Goal: Answer question/provide support: Share knowledge or assist other users

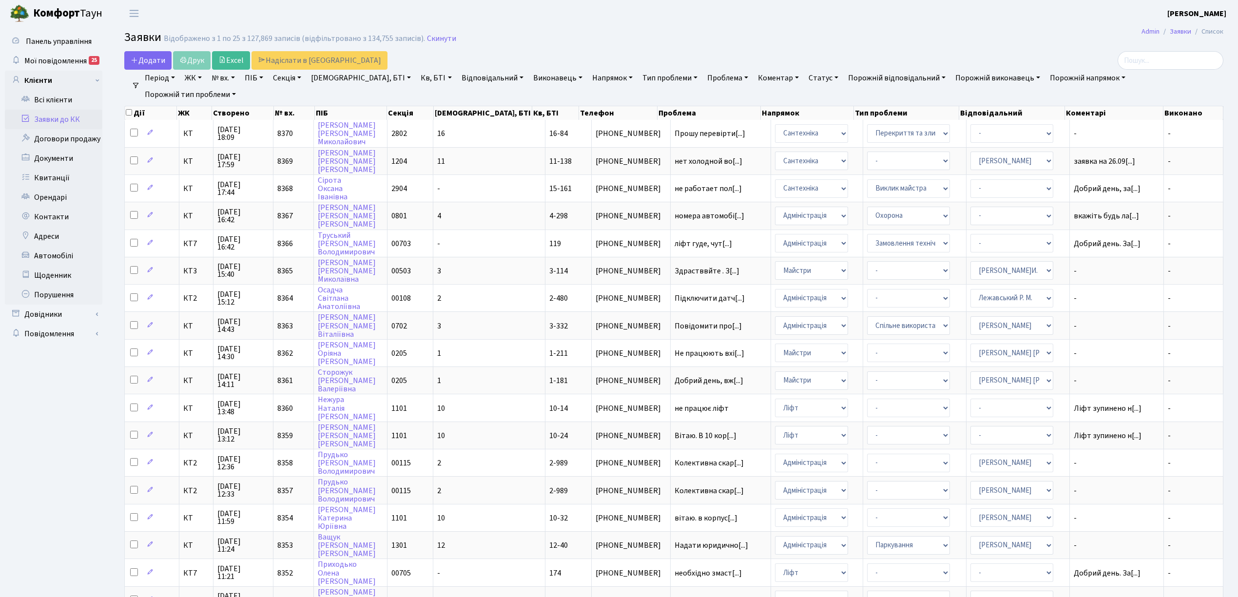
select select "25"
click at [88, 121] on link "Заявки до КК" at bounding box center [54, 120] width 98 height 20
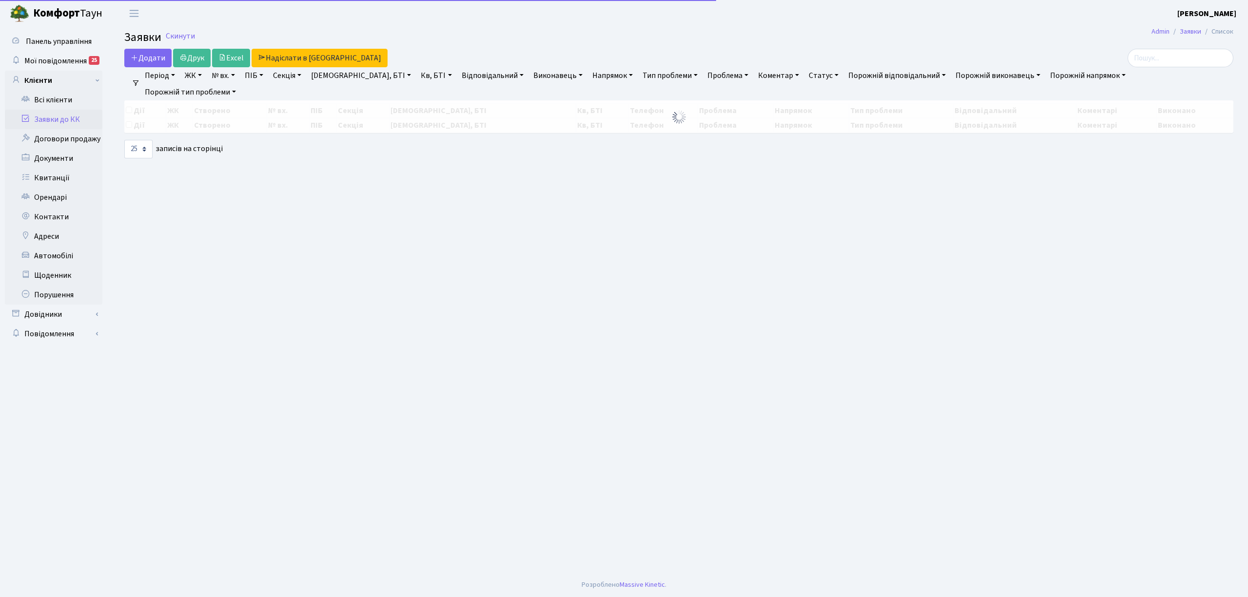
select select "25"
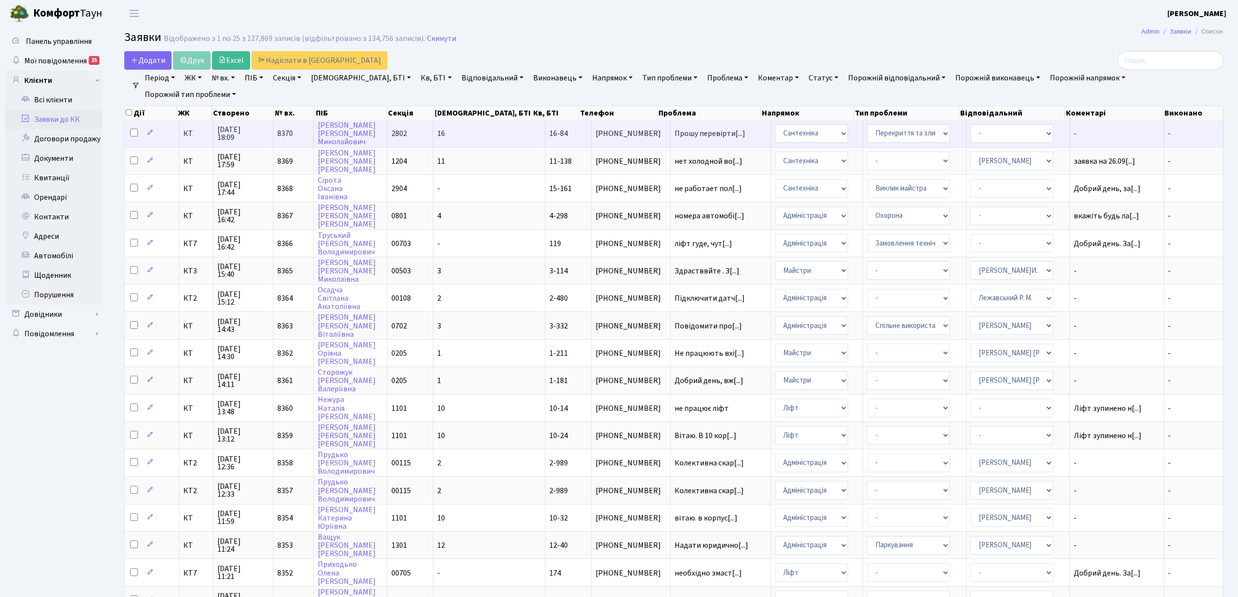
click at [190, 137] on span "КТ" at bounding box center [195, 134] width 25 height 8
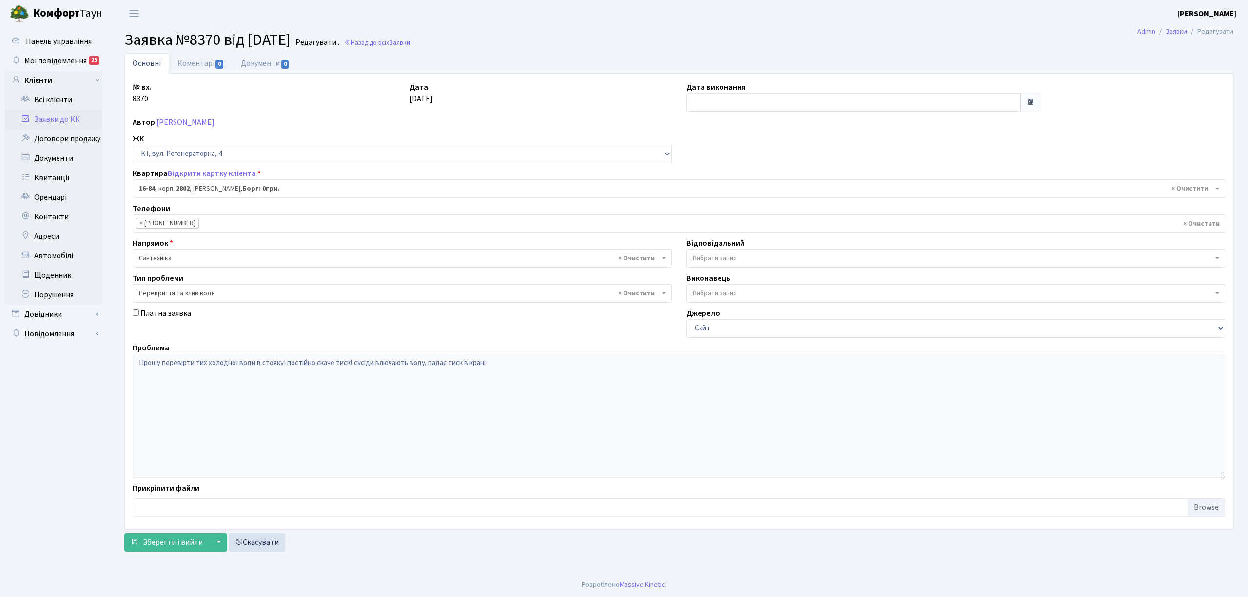
select select "8645"
select select "32"
click at [192, 61] on link "Коментарі 0" at bounding box center [200, 63] width 63 height 20
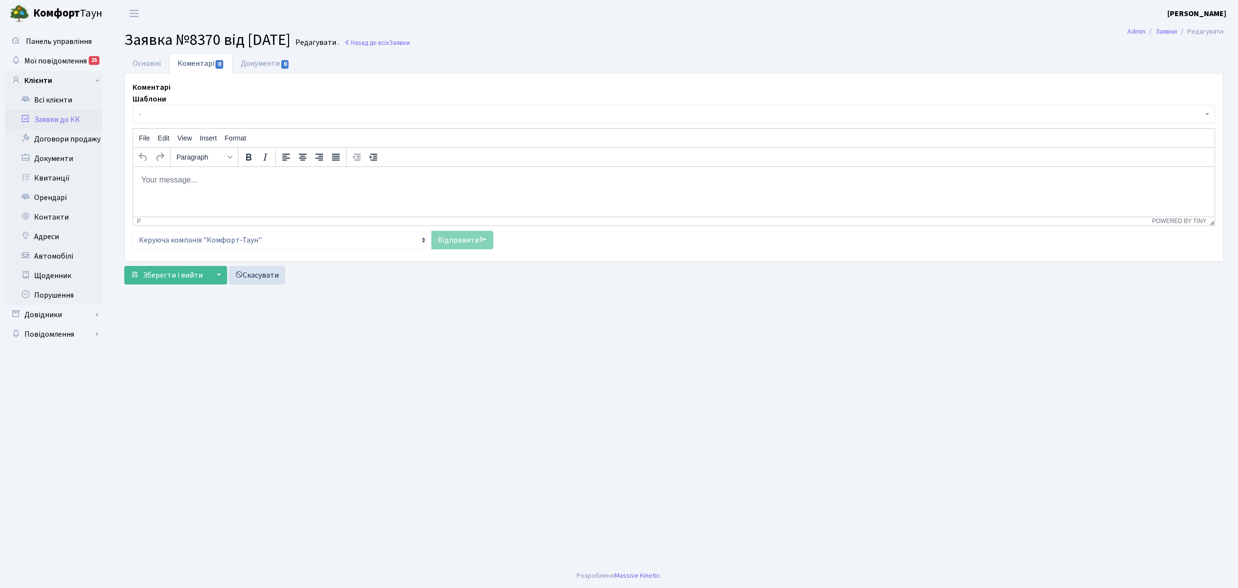
click at [207, 119] on span "-" at bounding box center [671, 114] width 1064 height 10
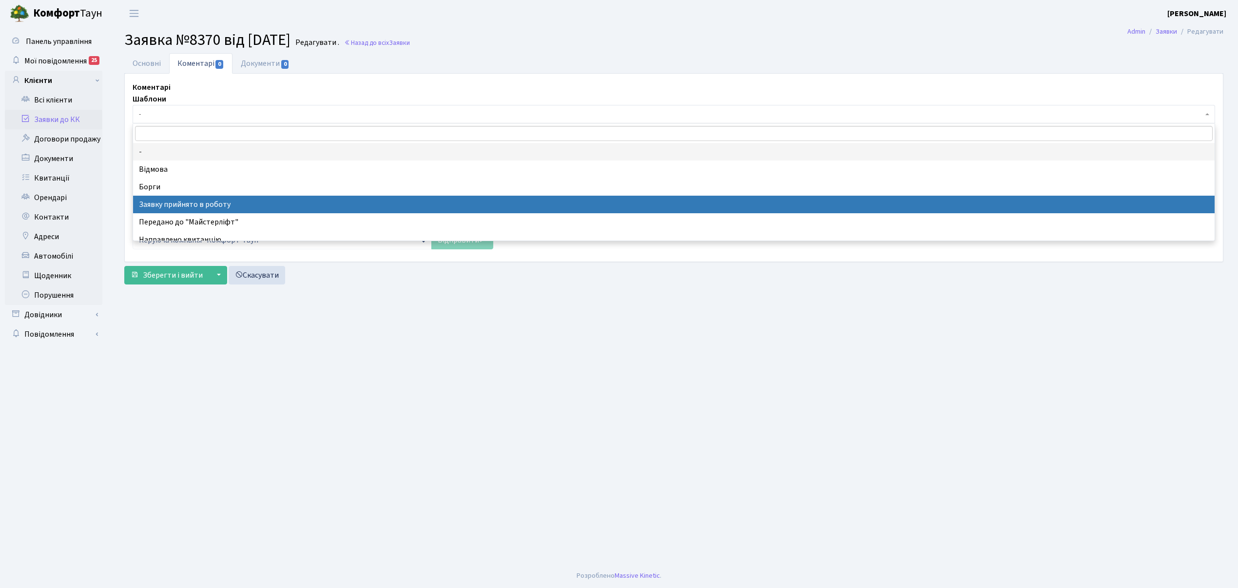
select select "7"
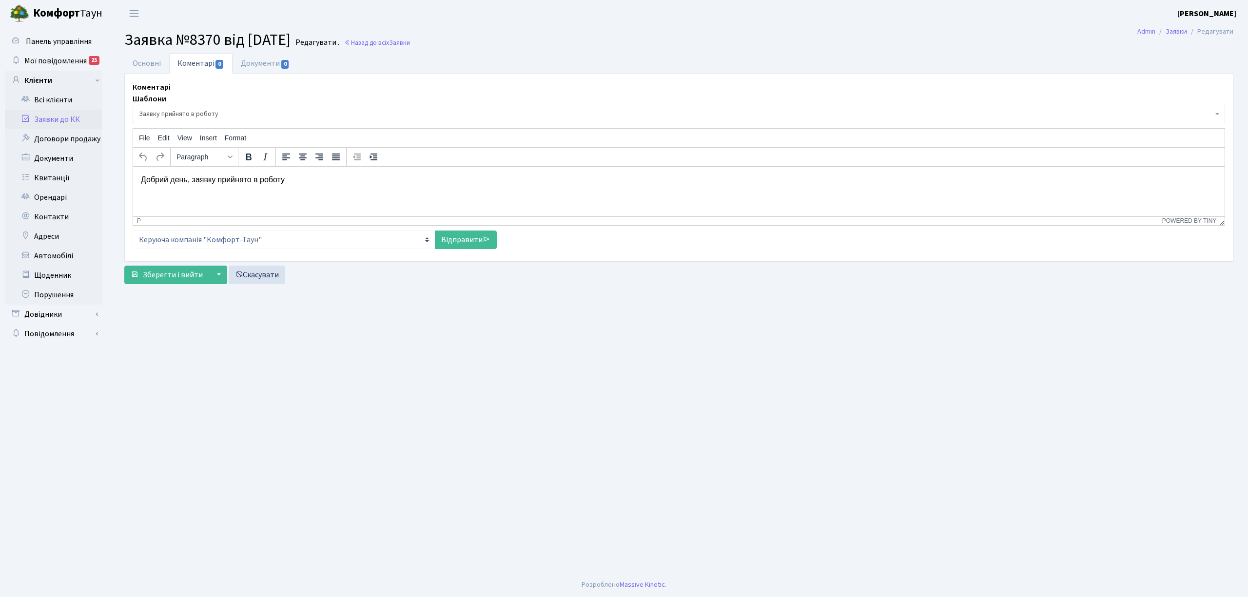
click at [465, 224] on div "p" at bounding box center [648, 220] width 1022 height 7
click at [463, 244] on link "Відправити" at bounding box center [466, 240] width 62 height 19
select select
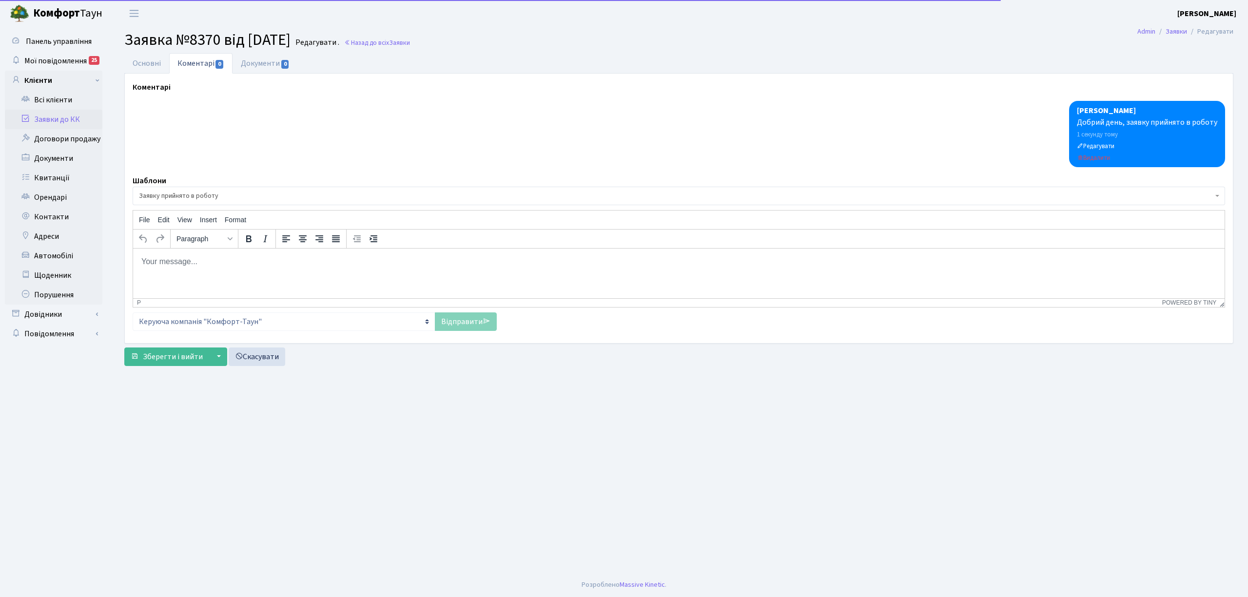
click at [65, 121] on link "Заявки до КК" at bounding box center [54, 120] width 98 height 20
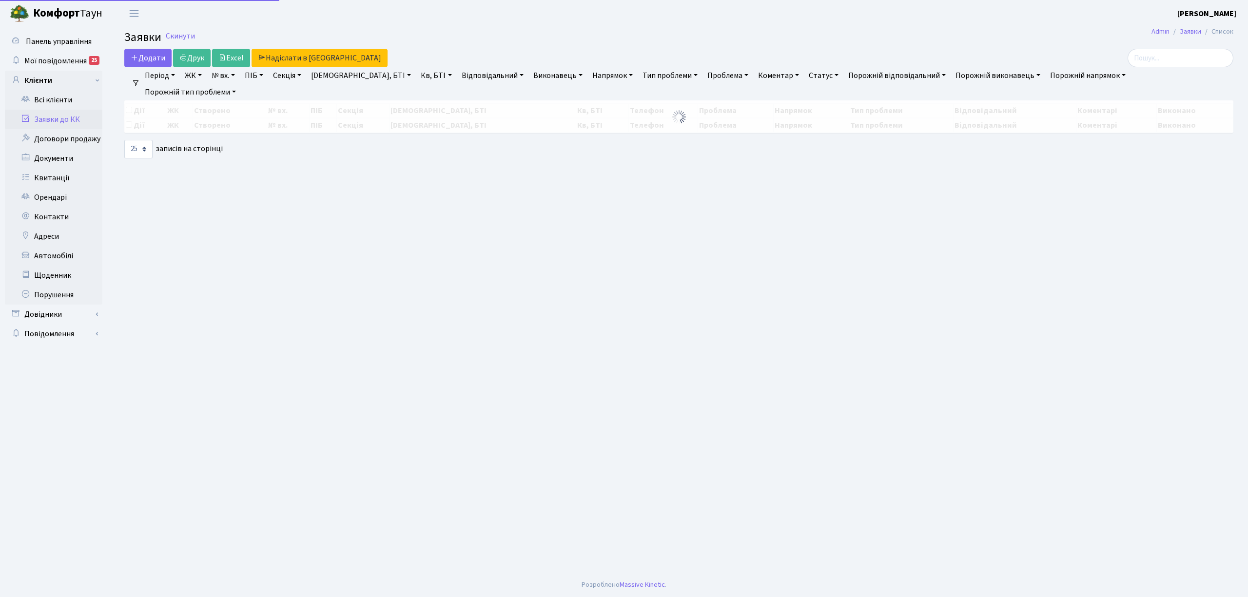
select select "25"
